Goal: Task Accomplishment & Management: Manage account settings

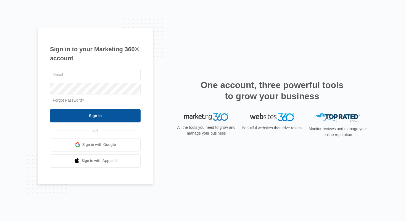
type input "[EMAIL_ADDRESS][DOMAIN_NAME]"
click at [85, 114] on input "Sign In" at bounding box center [95, 115] width 91 height 13
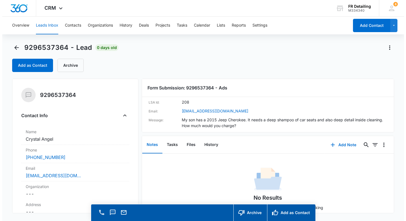
scroll to position [18, 0]
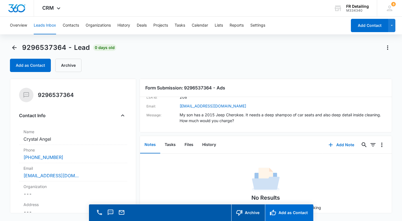
click at [277, 209] on button "Add as Contact" at bounding box center [289, 212] width 48 height 17
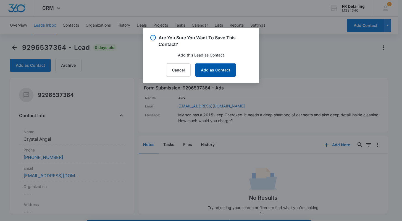
click at [218, 69] on button "Add as Contact" at bounding box center [215, 69] width 41 height 13
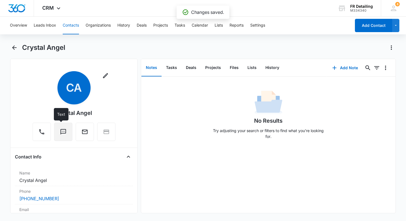
click at [69, 130] on button "Text" at bounding box center [63, 131] width 18 height 18
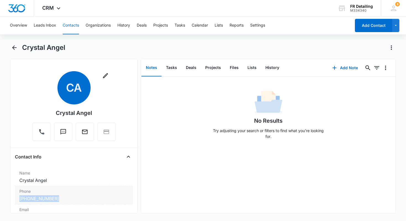
drag, startPoint x: 68, startPoint y: 200, endPoint x: 16, endPoint y: 200, distance: 52.0
click at [16, 200] on div "Phone Cancel Save Changes (336) 340-6520" at bounding box center [74, 195] width 118 height 18
copy link "(336) 340-6520"
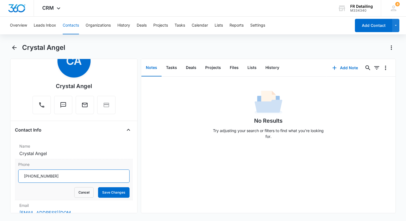
drag, startPoint x: 63, startPoint y: 178, endPoint x: 15, endPoint y: 176, distance: 48.4
click at [15, 176] on div "Phone Cancel Save Changes" at bounding box center [74, 179] width 118 height 41
click at [79, 173] on input "Phone" at bounding box center [74, 175] width 112 height 13
drag, startPoint x: 65, startPoint y: 174, endPoint x: 28, endPoint y: 174, distance: 36.8
click at [28, 174] on input "Phone" at bounding box center [74, 175] width 112 height 13
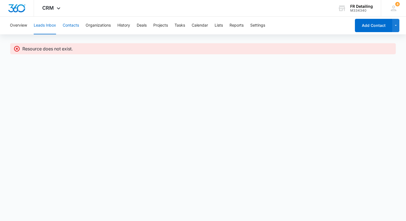
click at [71, 23] on button "Contacts" at bounding box center [71, 26] width 16 height 18
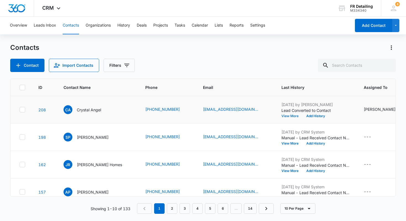
click at [282, 116] on button "View More" at bounding box center [292, 115] width 21 height 3
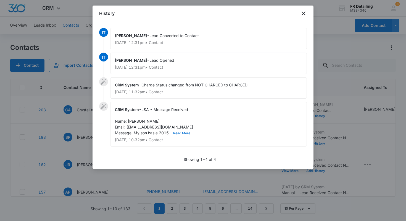
click at [184, 133] on button "Read More" at bounding box center [181, 132] width 17 height 3
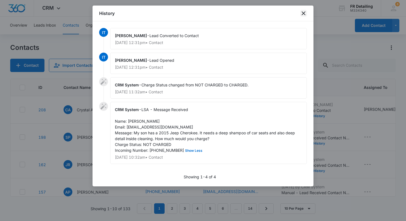
click at [302, 14] on icon "close" at bounding box center [304, 13] width 7 height 7
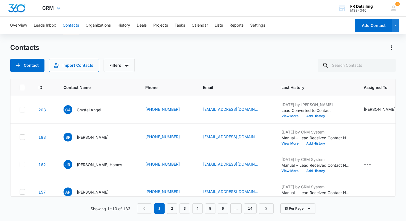
click at [17, 11] on img "Dashboard" at bounding box center [17, 8] width 18 height 8
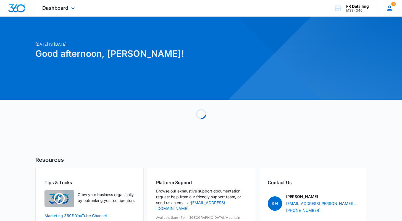
click at [388, 6] on icon at bounding box center [390, 8] width 8 height 8
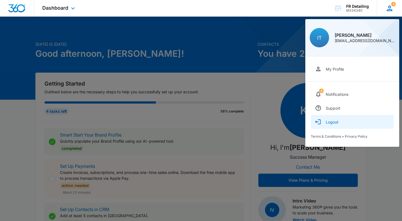
click at [341, 121] on button "Logout" at bounding box center [352, 122] width 83 height 14
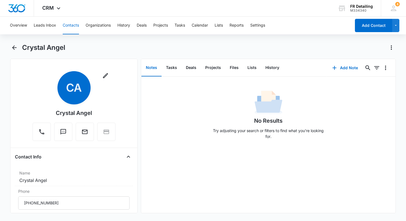
scroll to position [27, 0]
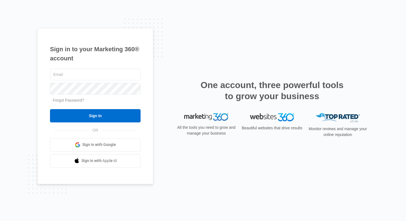
type input "[EMAIL_ADDRESS][DOMAIN_NAME]"
click at [103, 82] on div at bounding box center [95, 88] width 91 height 14
click at [50, 109] on input "Sign In" at bounding box center [95, 115] width 91 height 13
